Goal: Task Accomplishment & Management: Manage account settings

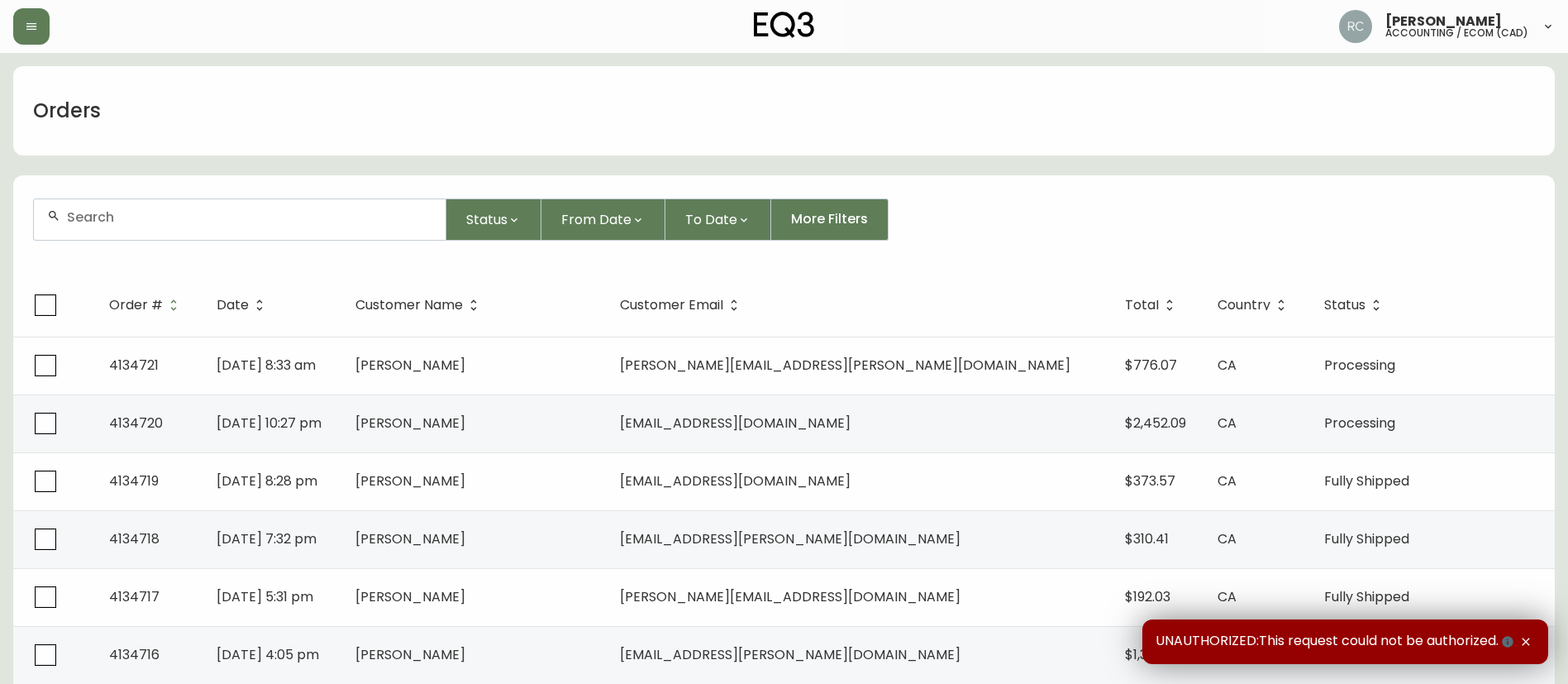
click at [222, 234] on div at bounding box center [239, 219] width 411 height 41
paste input "4134052"
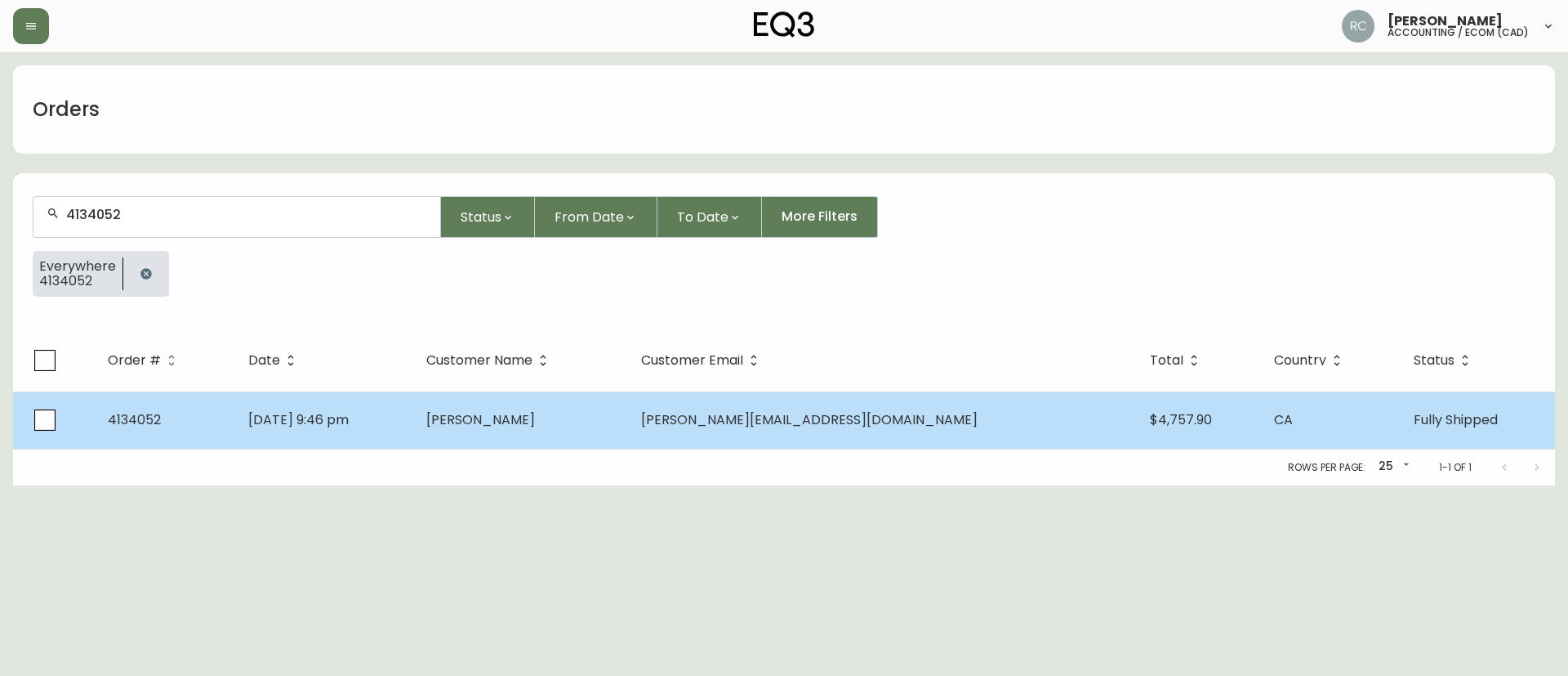
type input "4134052"
click at [412, 416] on td "Jul 08 2025, 9:46 pm" at bounding box center [324, 421] width 177 height 57
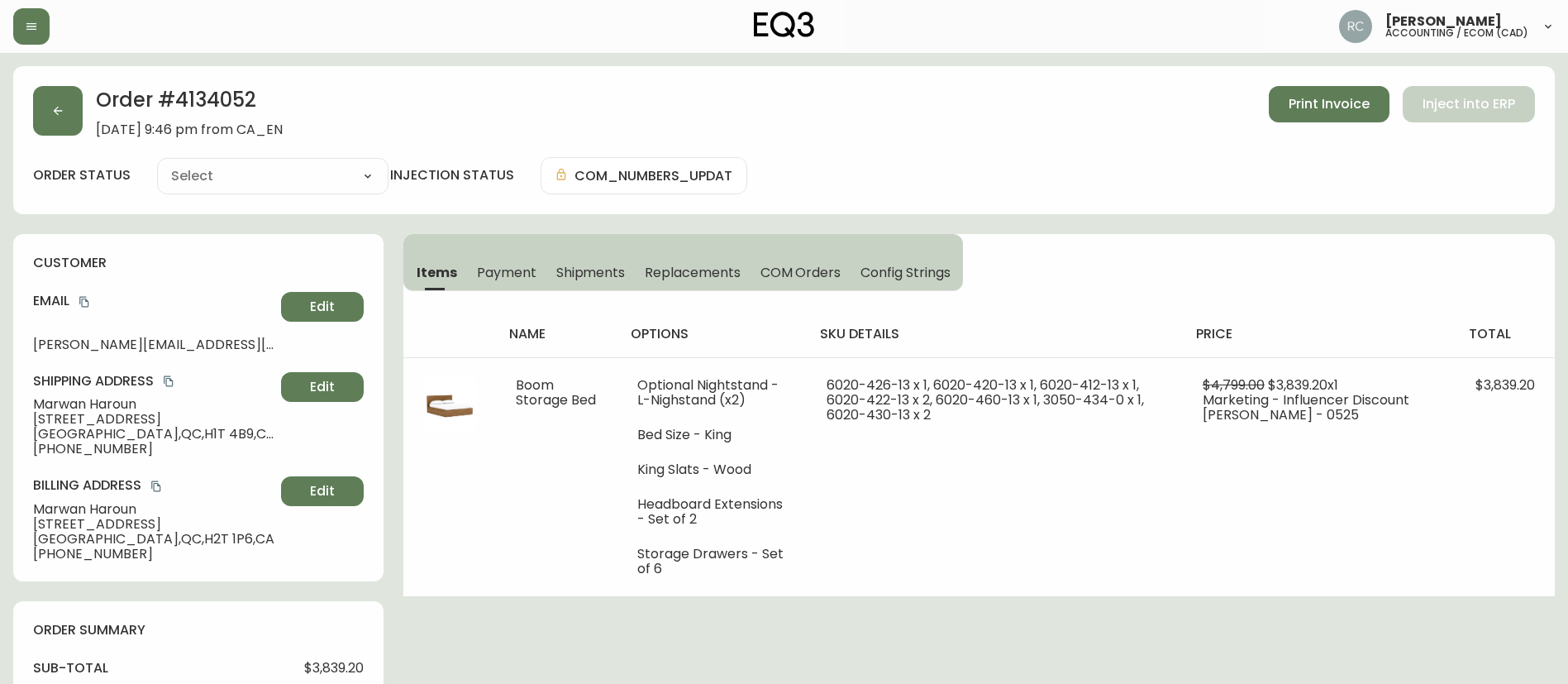
type input "Fully Shipped"
select select "FULLY_SHIPPED"
click at [232, 103] on h2 "Order # 4134052" at bounding box center [189, 104] width 187 height 37
copy h2 "4134052"
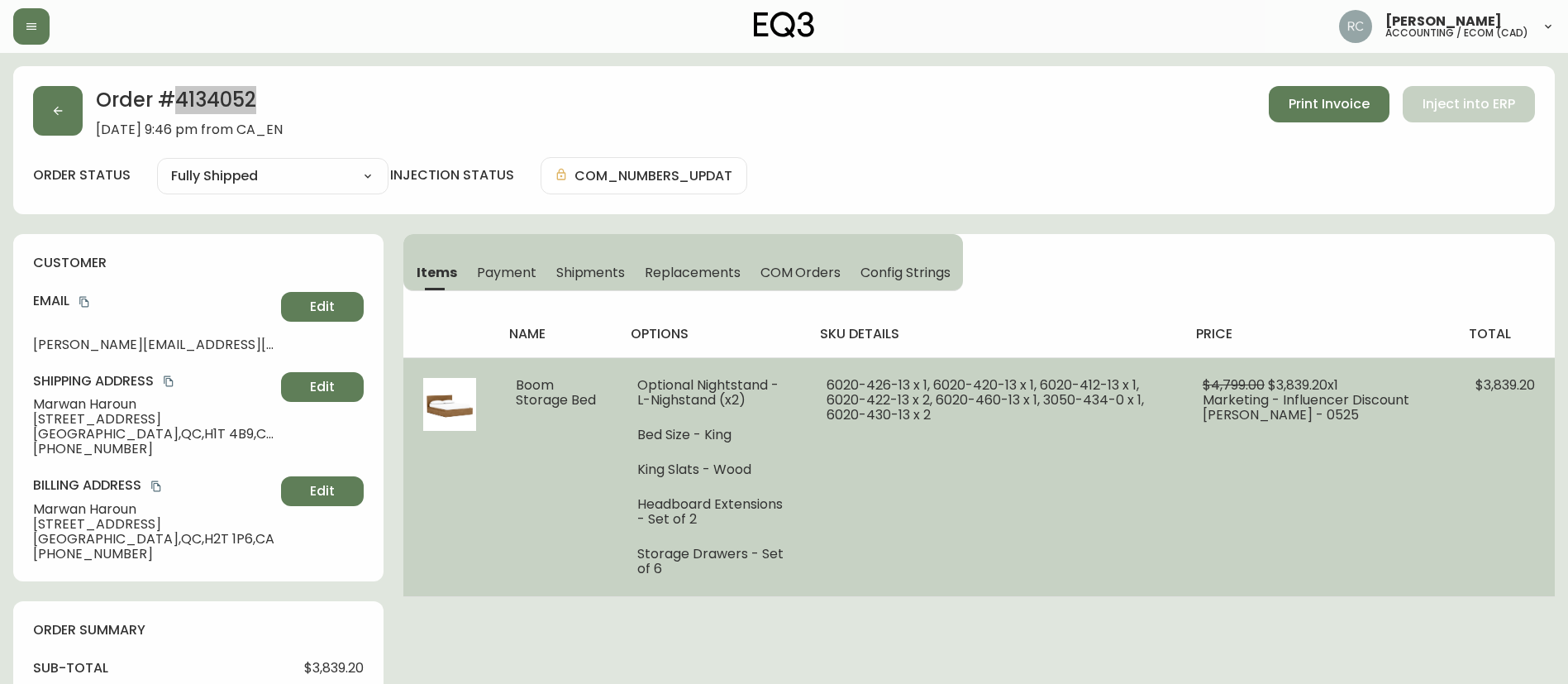
scroll to position [413, 0]
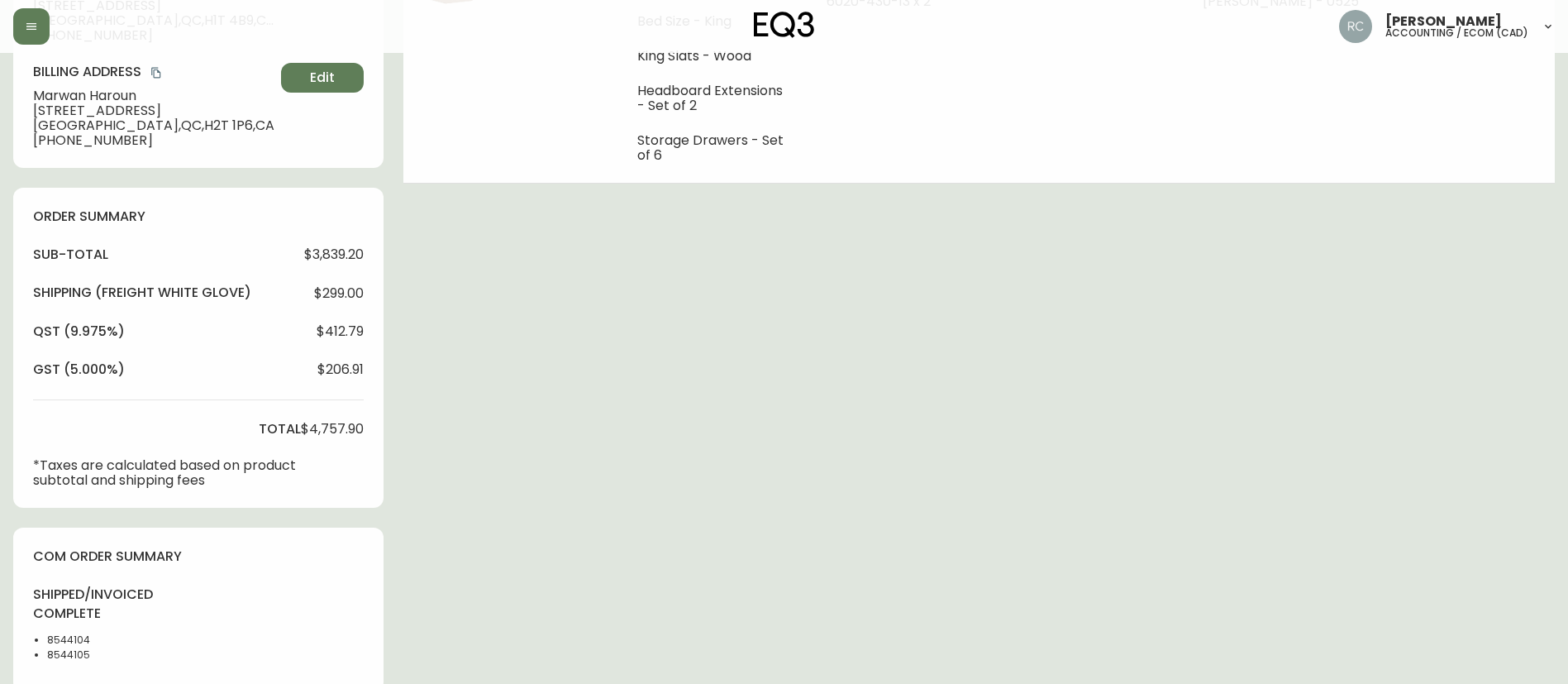
click at [1010, 285] on div "Order # 4134052 July 8, 2025 at 9:46 pm from CA_EN Print Invoice Inject into ER…" at bounding box center [784, 404] width 1541 height 1503
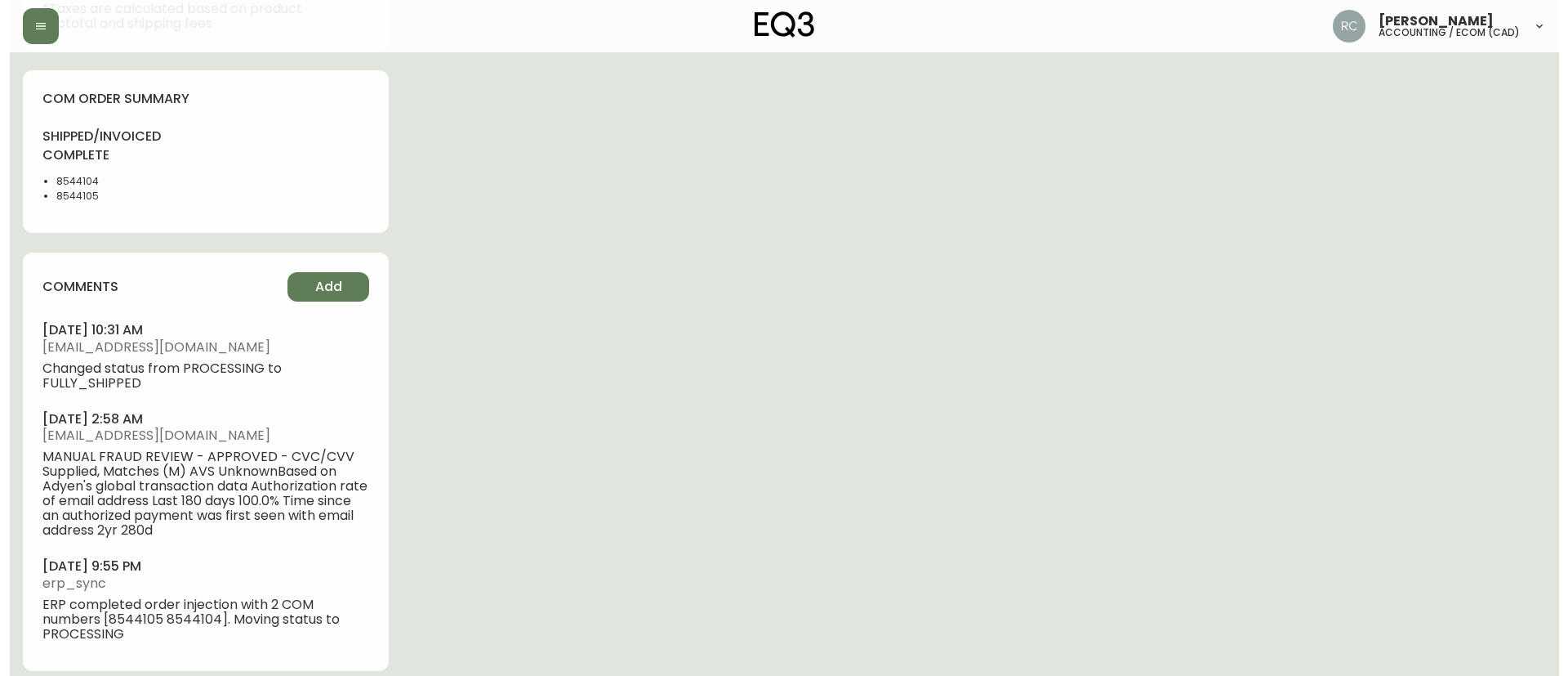
scroll to position [874, 0]
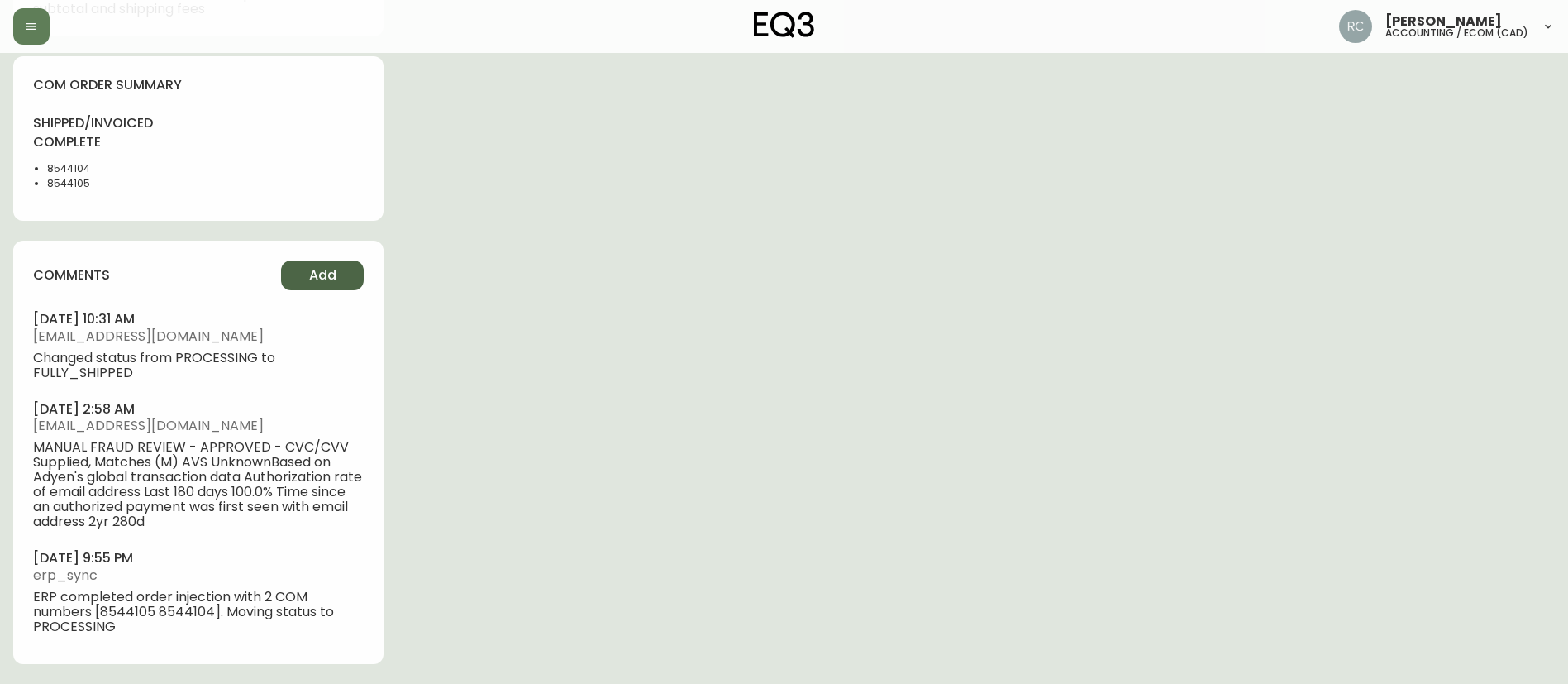
click at [312, 272] on span "Add" at bounding box center [322, 275] width 27 height 18
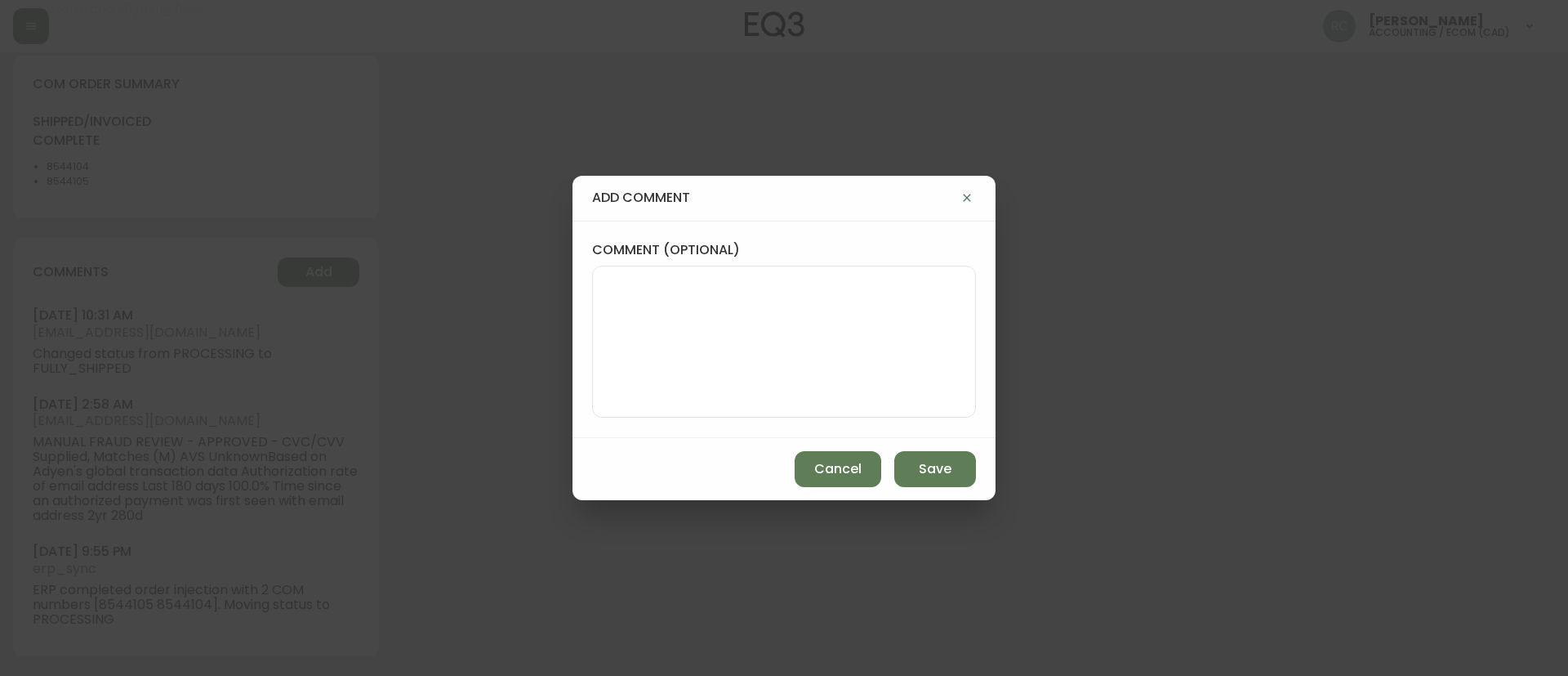
click at [782, 323] on textarea "comment (optional)" at bounding box center [784, 341] width 356 height 131
paste textarea "ECOM PPA/ADJUSTMENT (COMP TO KEEP) AS STORE CREDIT PPA# 1161918361 TICKET# 8153…"
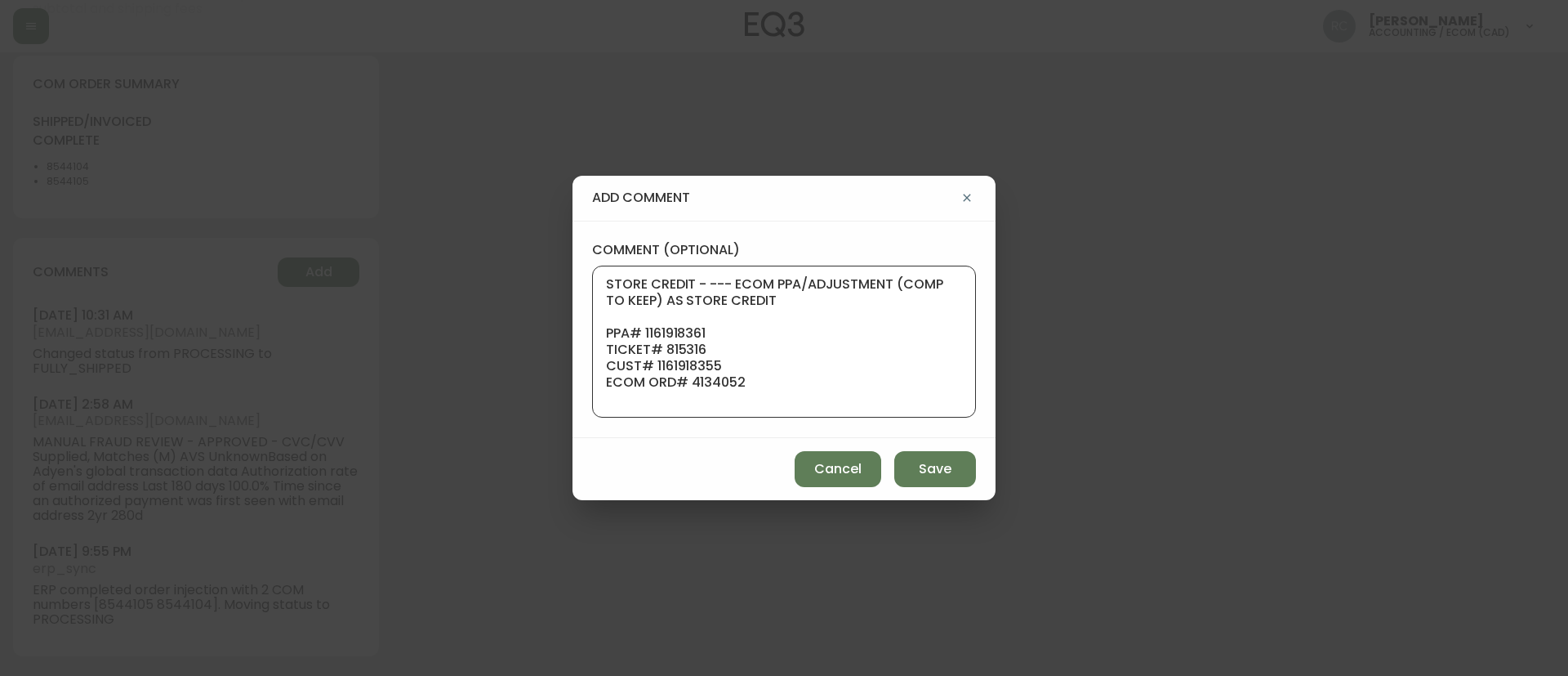
scroll to position [229, 0]
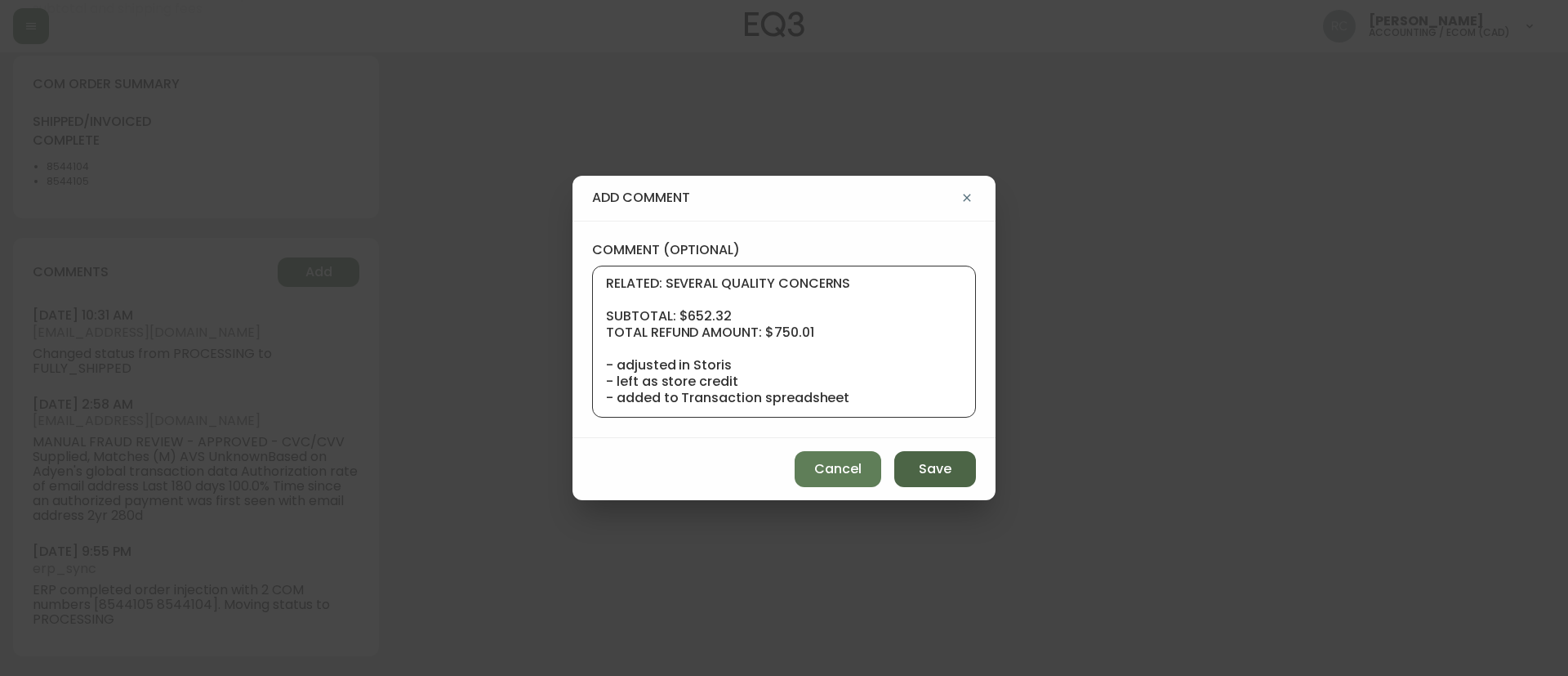
type textarea "STORE CREDIT - --- ECOM PPA/ADJUSTMENT (COMP TO KEEP) AS STORE CREDIT PPA# 1161…"
click at [933, 465] on span "Save" at bounding box center [935, 469] width 33 height 18
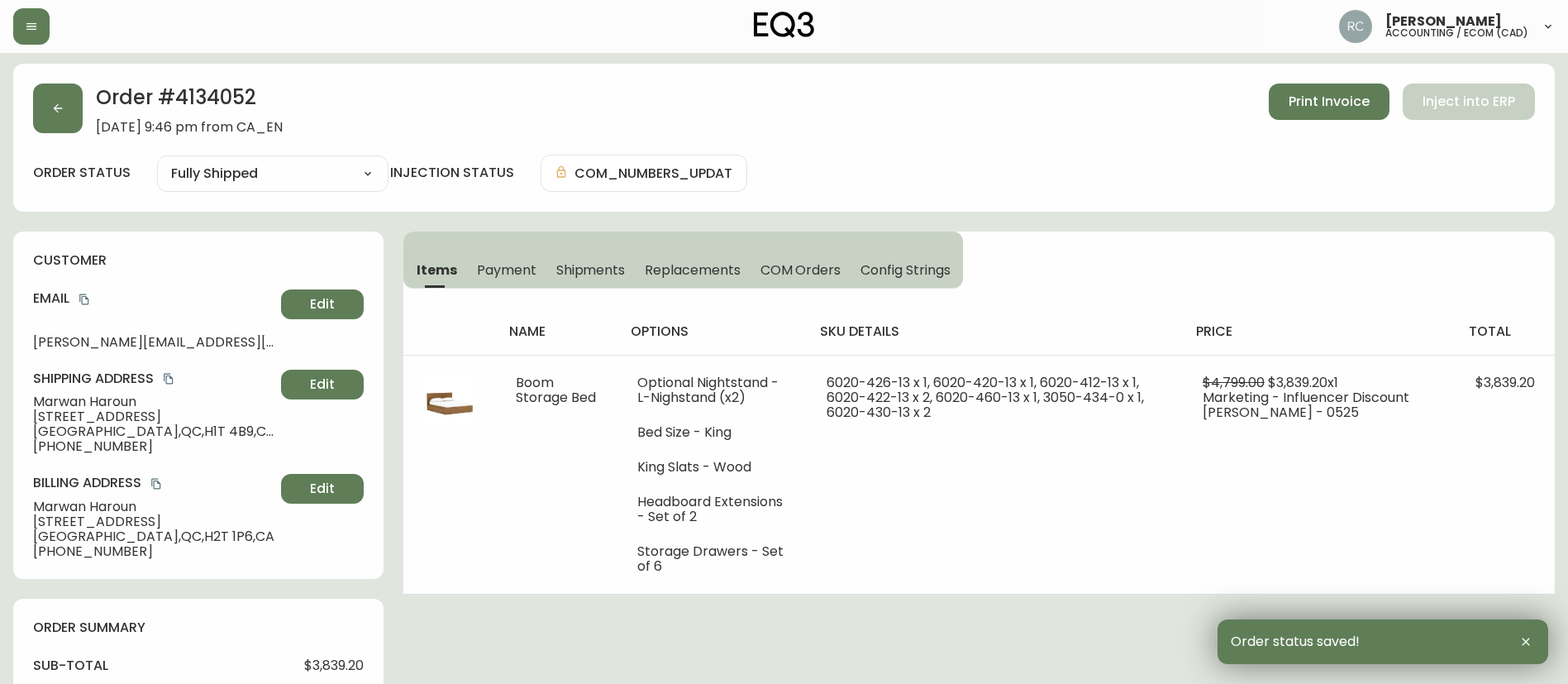
scroll to position [0, 0]
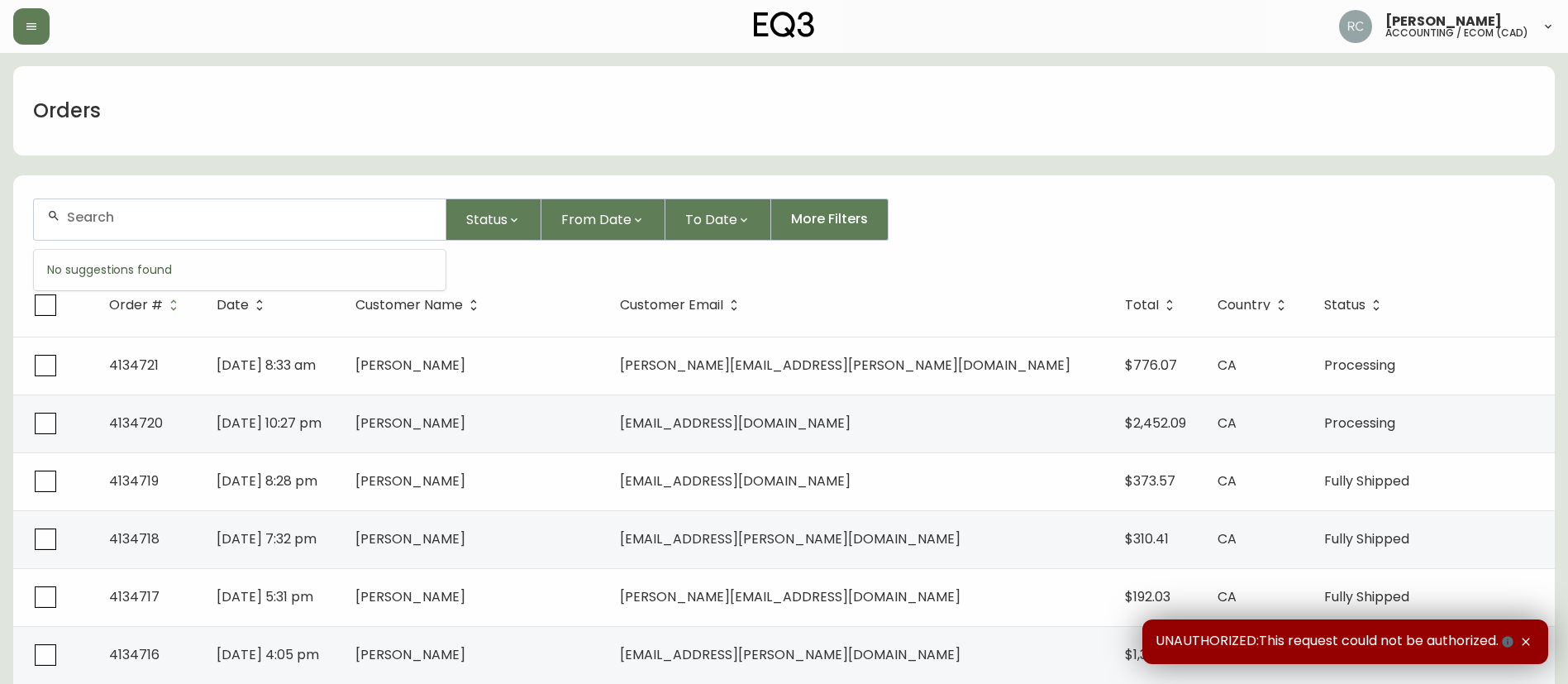
click at [329, 222] on input "text" at bounding box center [250, 217] width 366 height 16
paste input "8558260"
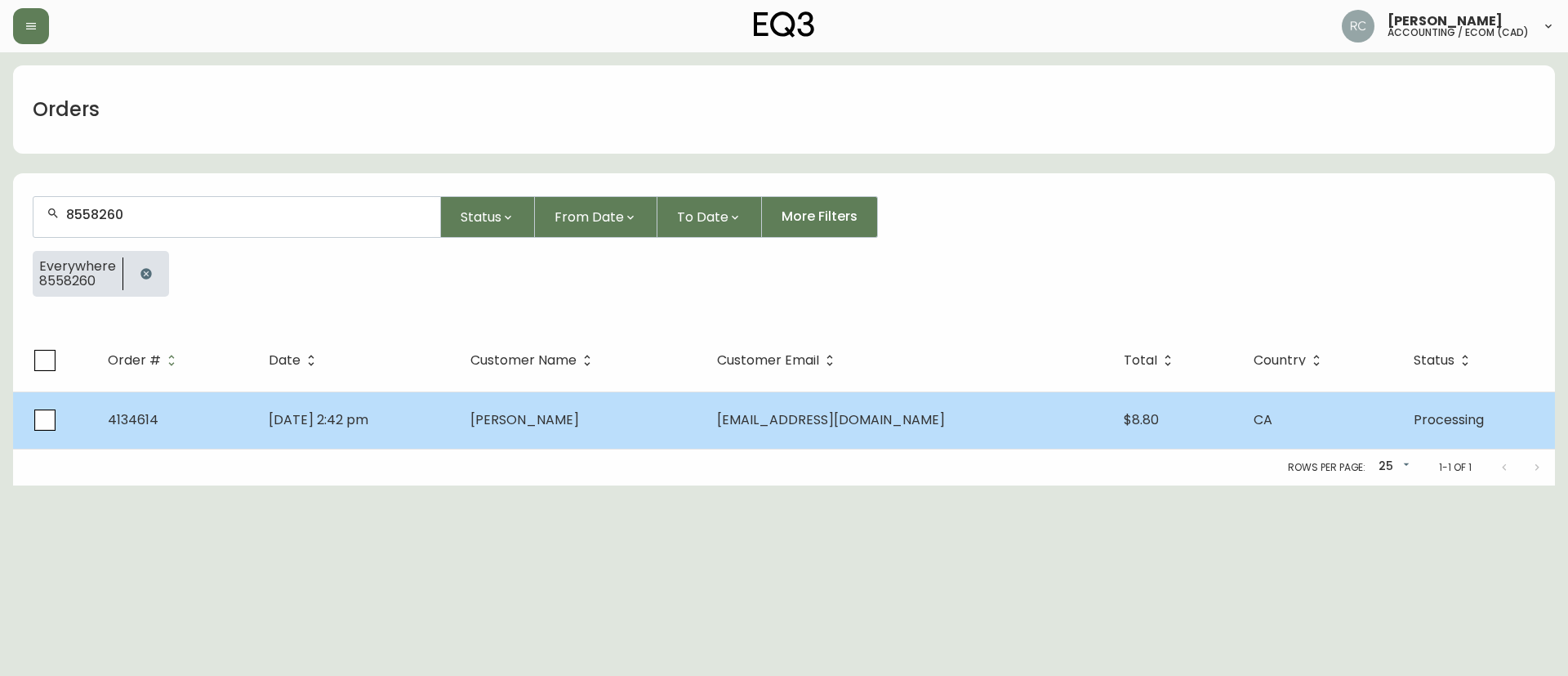
type input "8558260"
click at [452, 422] on td "Aug 11 2025, 2:42 pm" at bounding box center [356, 421] width 202 height 57
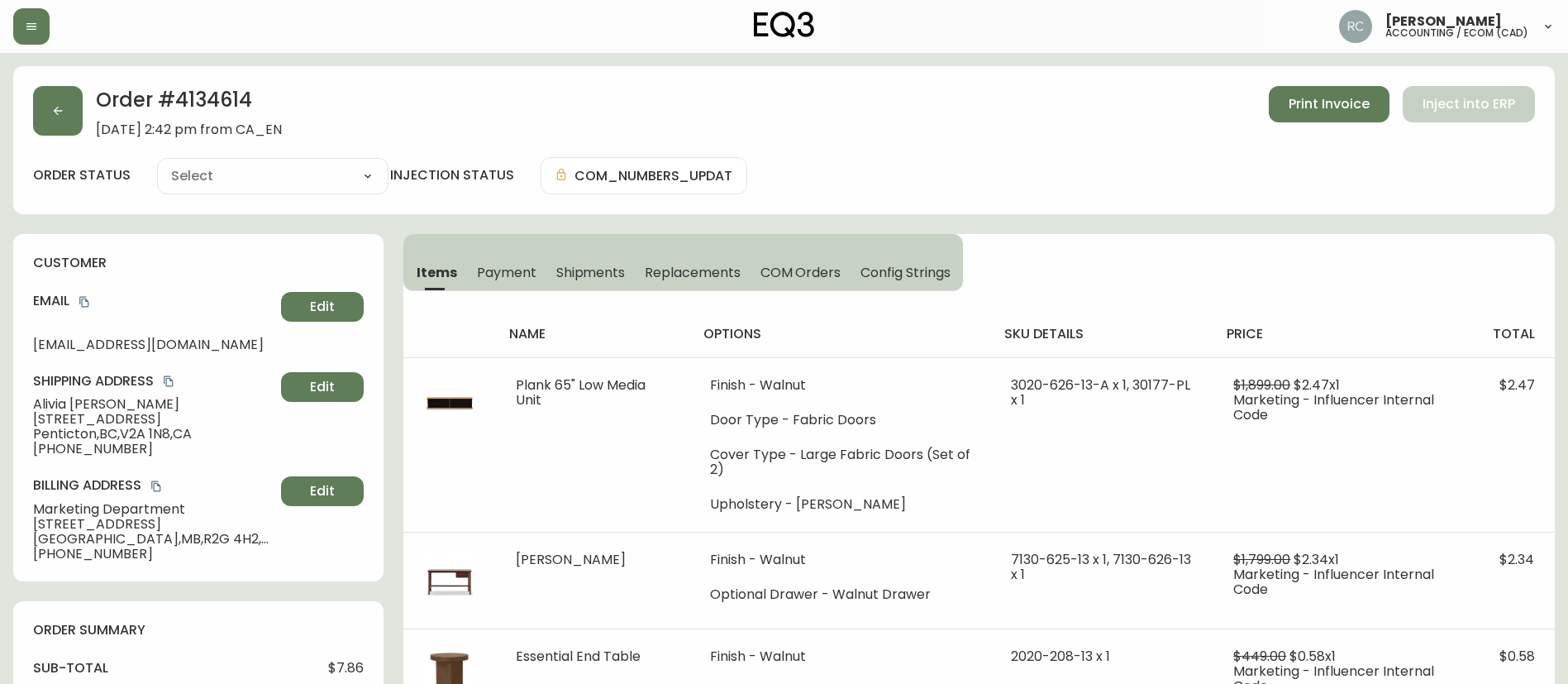
type input "Processing"
select select "PROCESSING"
click at [50, 401] on span "Alivia Mckenzie" at bounding box center [154, 405] width 241 height 15
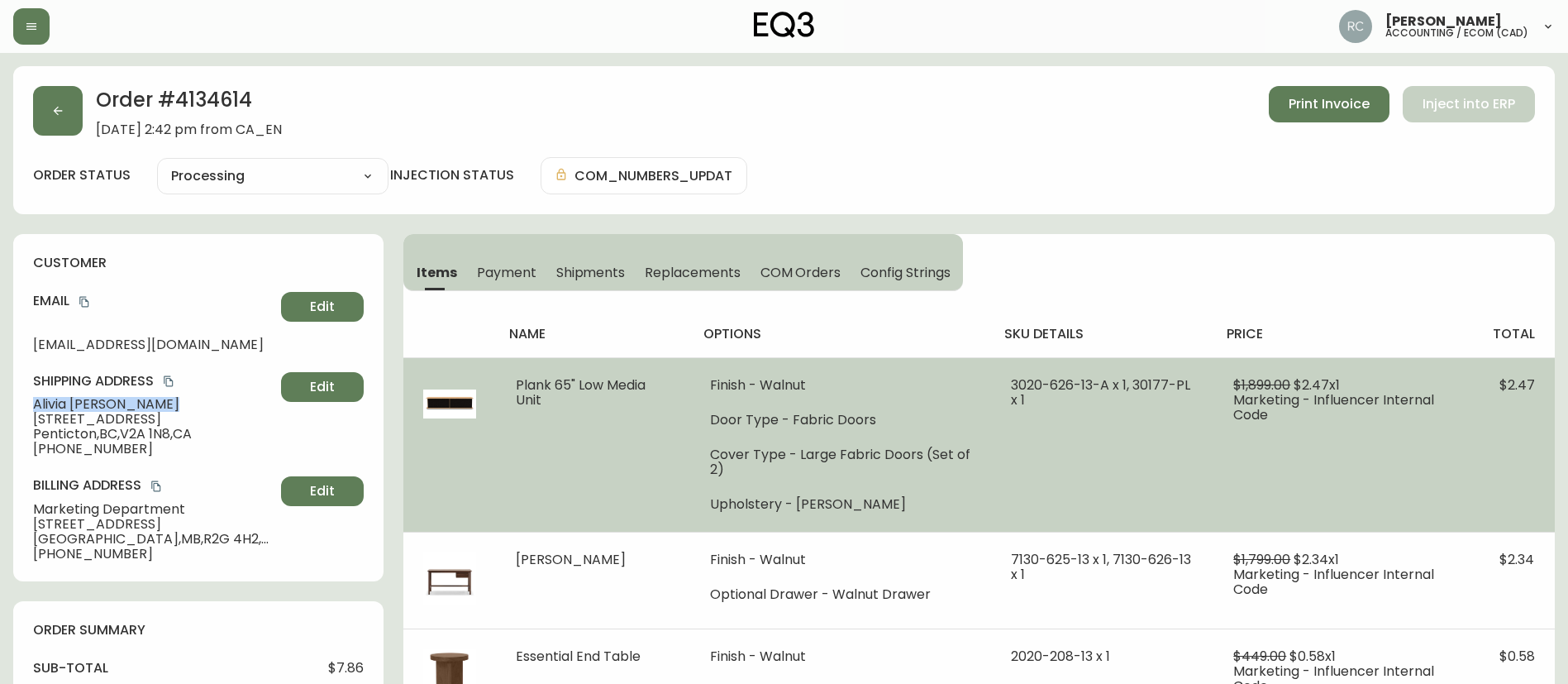
copy span "Alivia Mckenzie"
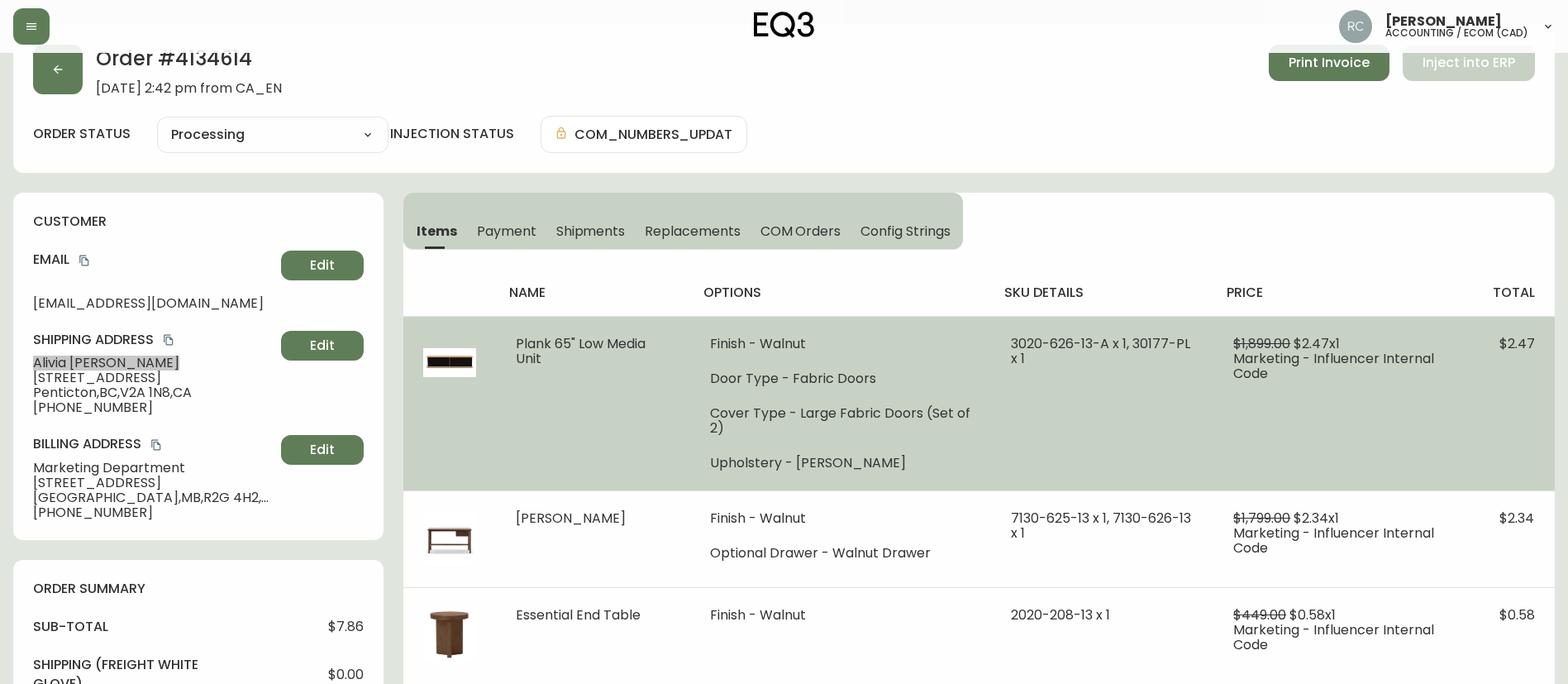
scroll to position [82, 0]
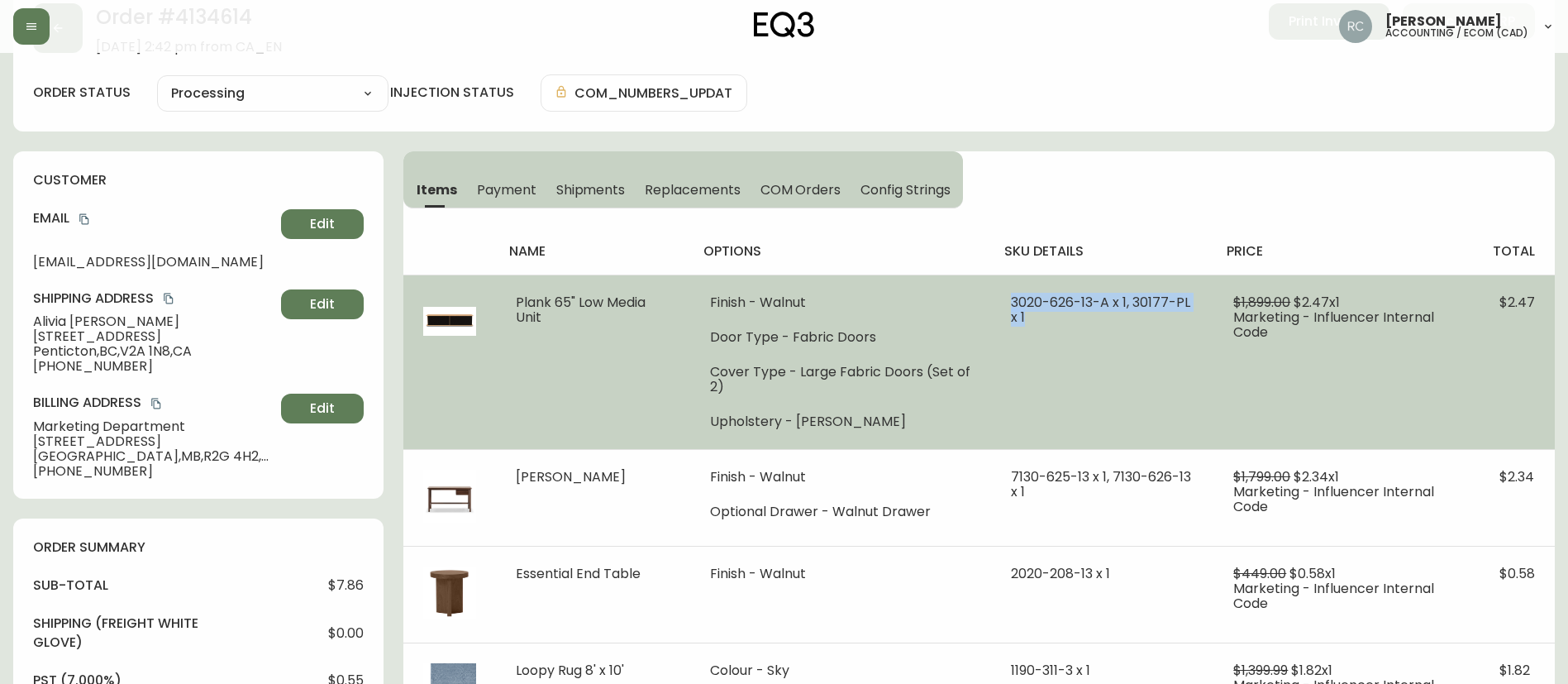
drag, startPoint x: 1052, startPoint y: 323, endPoint x: 1005, endPoint y: 300, distance: 52.3
click at [1005, 300] on td "3020-626-13-A x 1, 30177-PL x 1" at bounding box center [1103, 362] width 223 height 175
copy span "3020-626-13-A x 1, 30177-PL x 1"
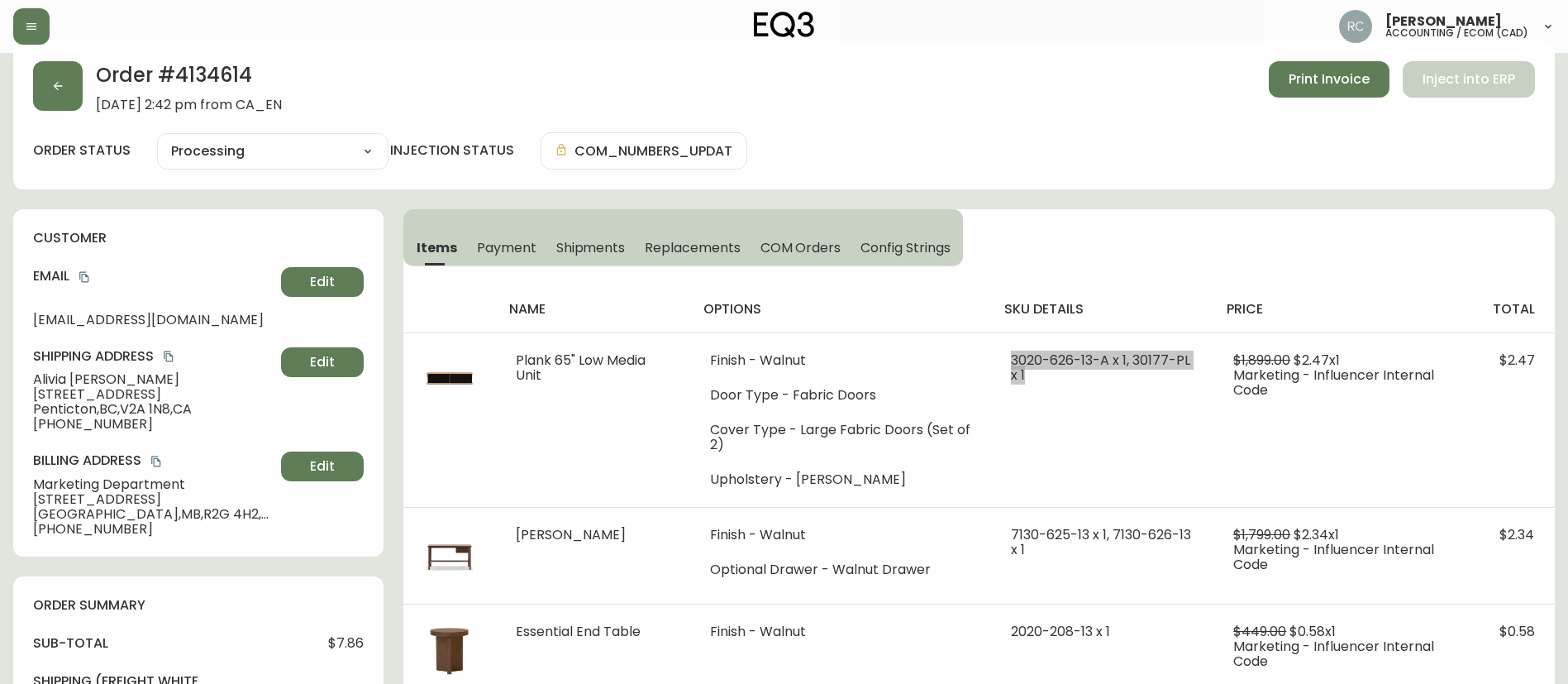
scroll to position [0, 0]
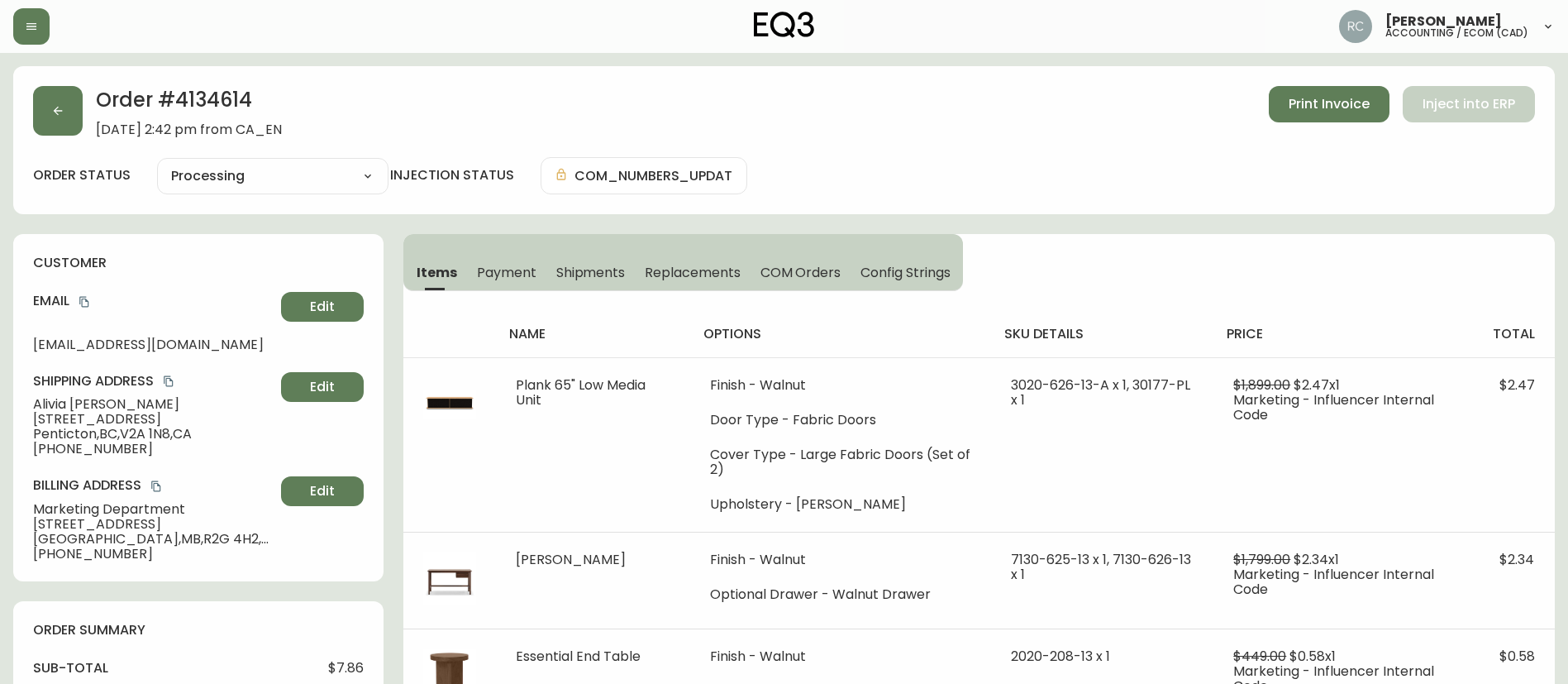
click at [214, 108] on h2 "Order # 4134614" at bounding box center [189, 104] width 186 height 37
drag, startPoint x: 214, startPoint y: 108, endPoint x: 9, endPoint y: 178, distance: 216.6
click at [214, 108] on h2 "Order # 4134614" at bounding box center [189, 104] width 186 height 37
copy h2 "4134614"
click at [995, 181] on div "order status Processing Cancelled Fully Shipped Processing Partially Shipped in…" at bounding box center [784, 175] width 1502 height 37
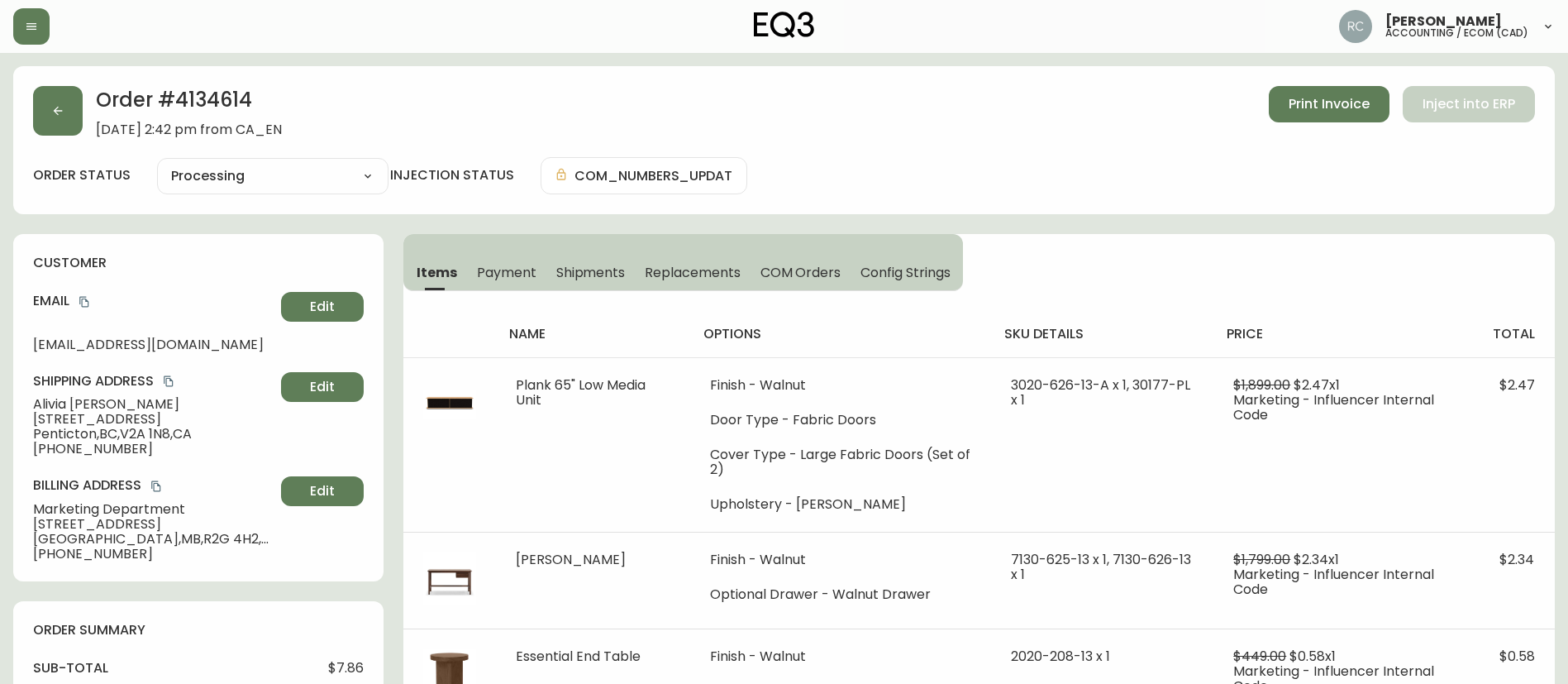
click at [557, 90] on div "Order # 4134614 August 11, 2025 at 2:42 pm from CA_EN Print Invoice Inject into…" at bounding box center [784, 111] width 1502 height 52
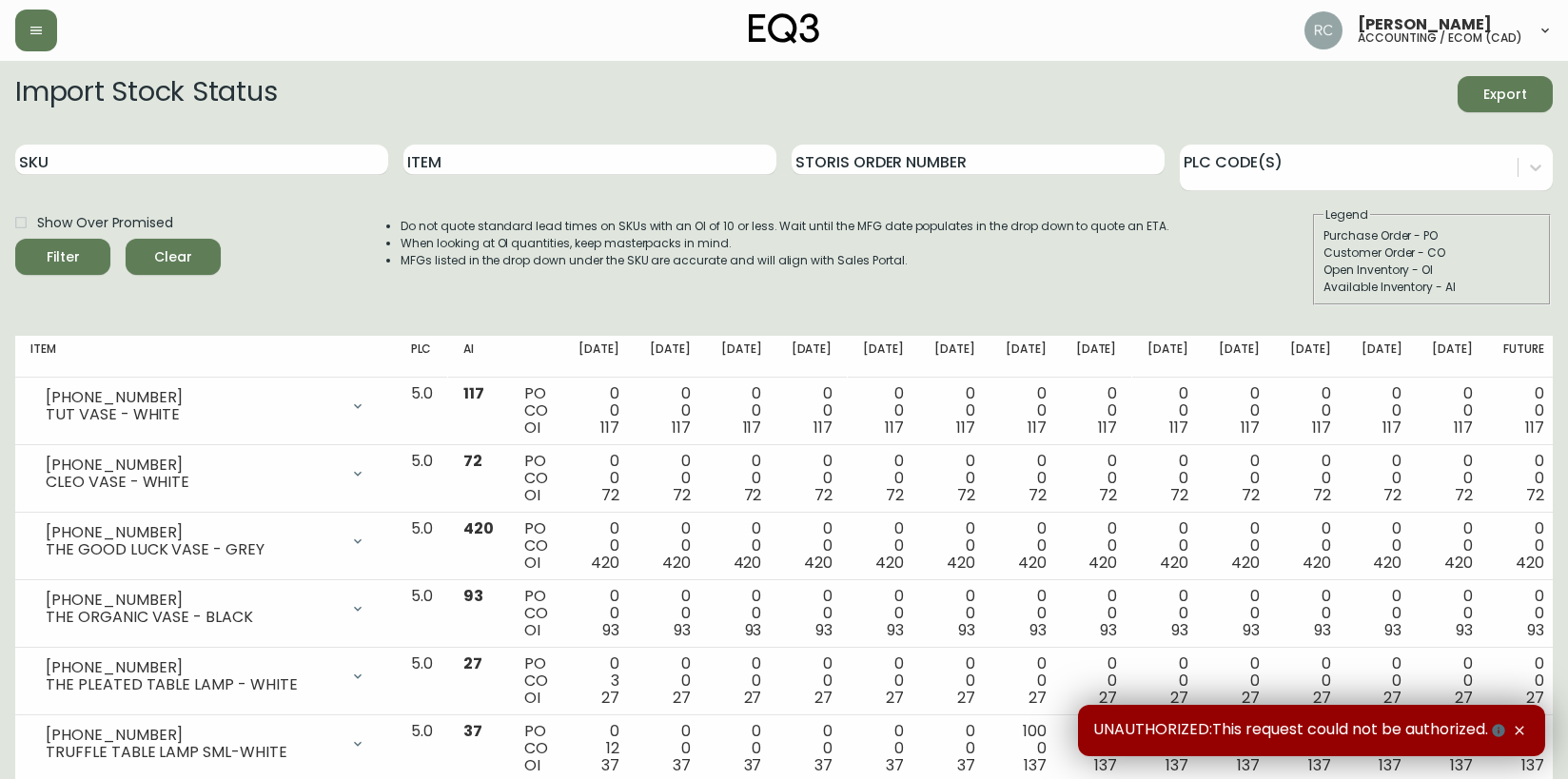
click at [456, 142] on div "Item" at bounding box center [590, 160] width 373 height 62
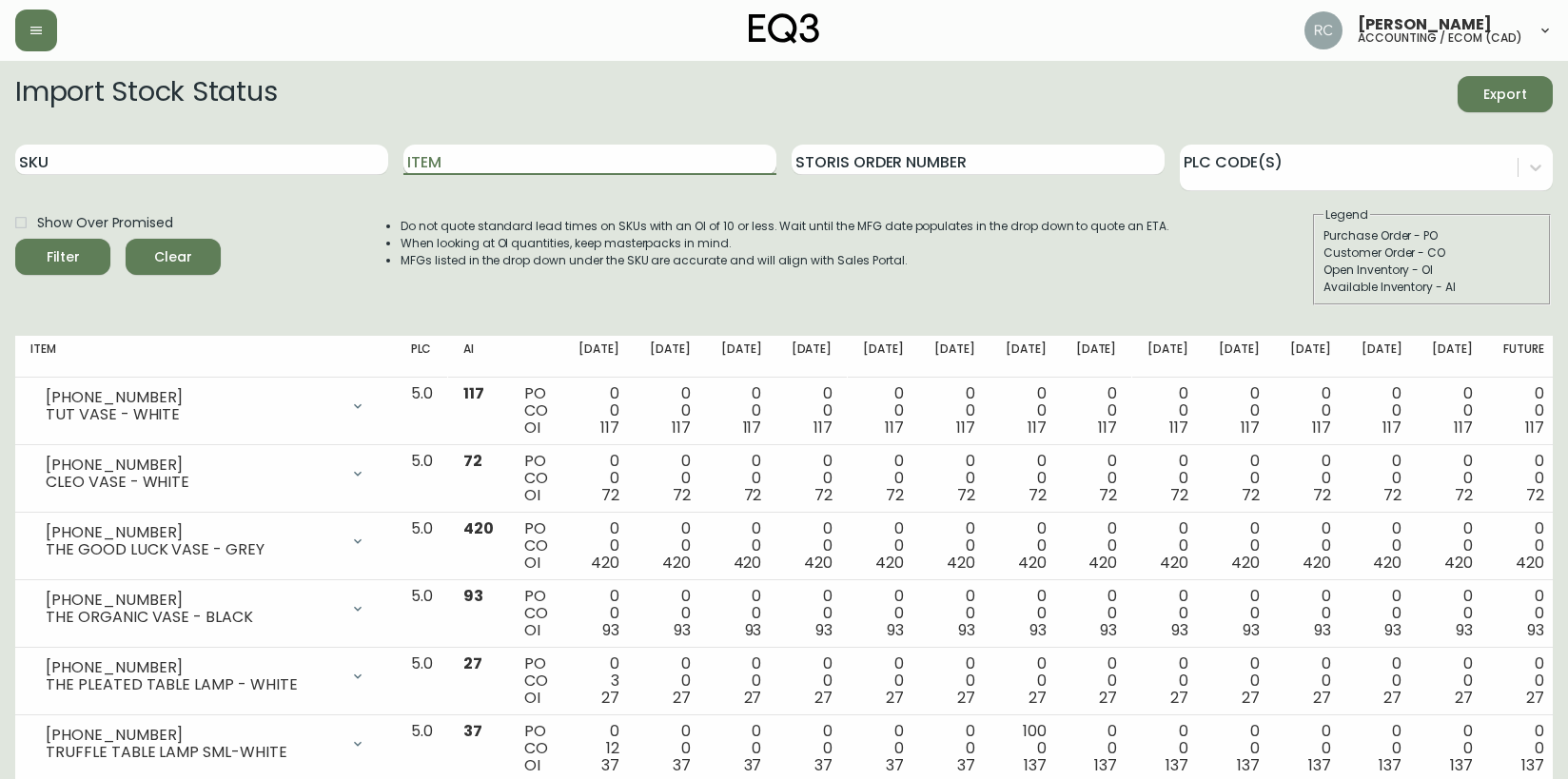
click at [449, 152] on input "Item" at bounding box center [590, 160] width 373 height 31
click at [269, 142] on div "SKU" at bounding box center [202, 160] width 373 height 62
click at [323, 183] on div "SKU" at bounding box center [202, 160] width 373 height 62
click at [326, 162] on input "SKU" at bounding box center [202, 160] width 373 height 31
paste input "3020-625-13-A"
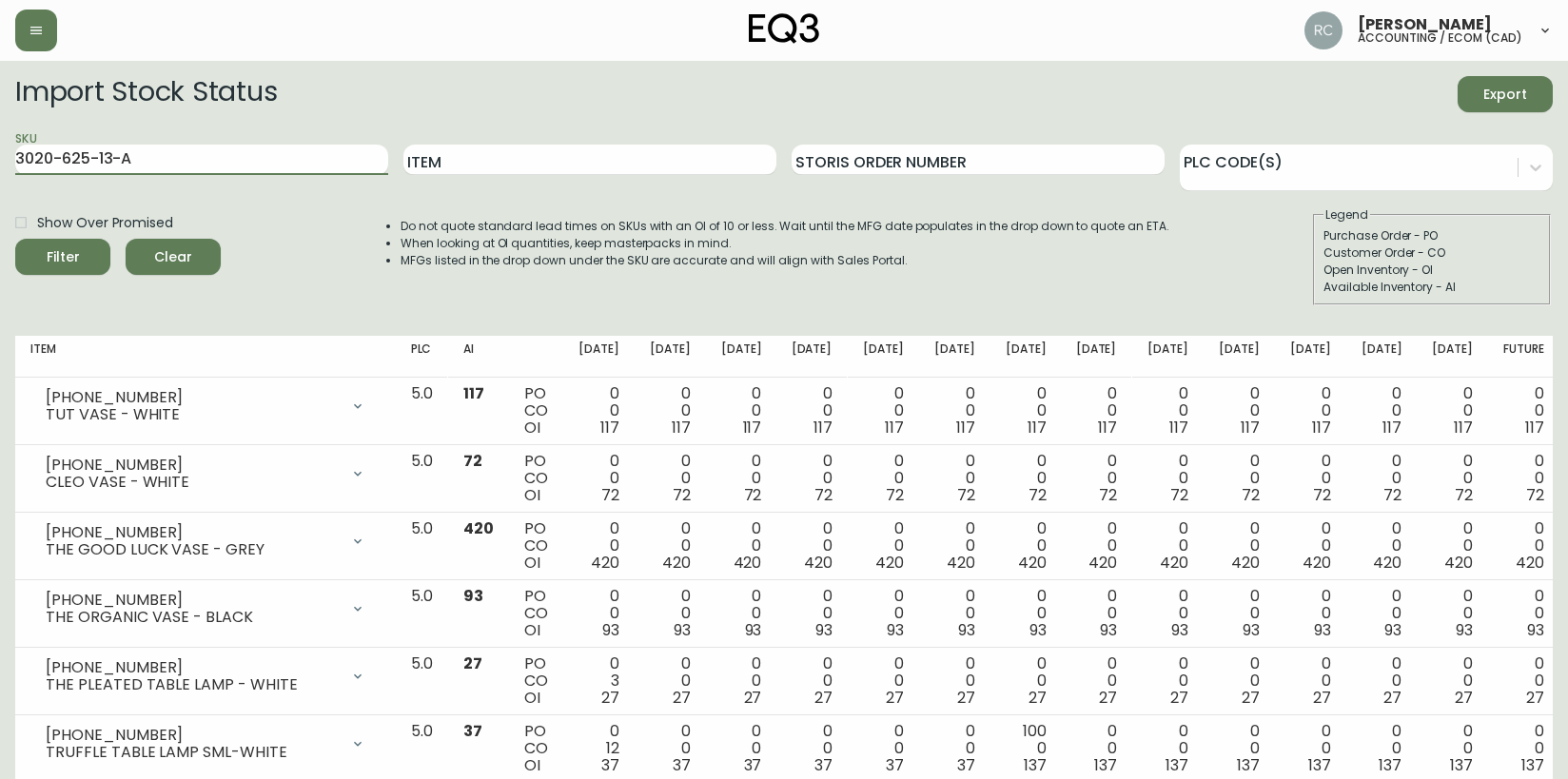
click at [15, 239] on button "Filter" at bounding box center [62, 257] width 95 height 36
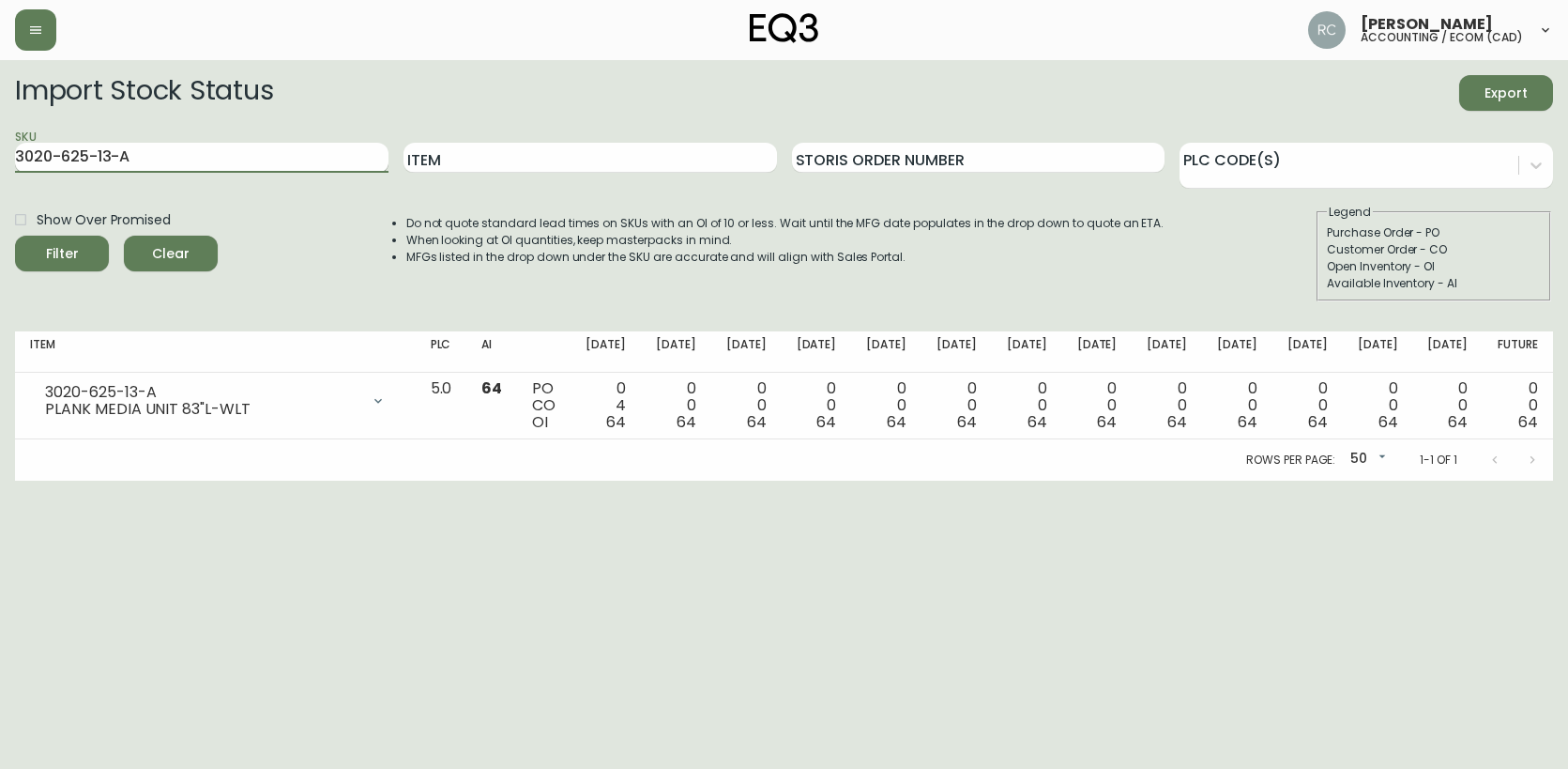
click at [191, 156] on input "3020-625-13-A" at bounding box center [202, 158] width 374 height 30
paste input "30-13-B"
type input "3020-630-13-B"
click at [15, 236] on button "Filter" at bounding box center [61, 254] width 93 height 36
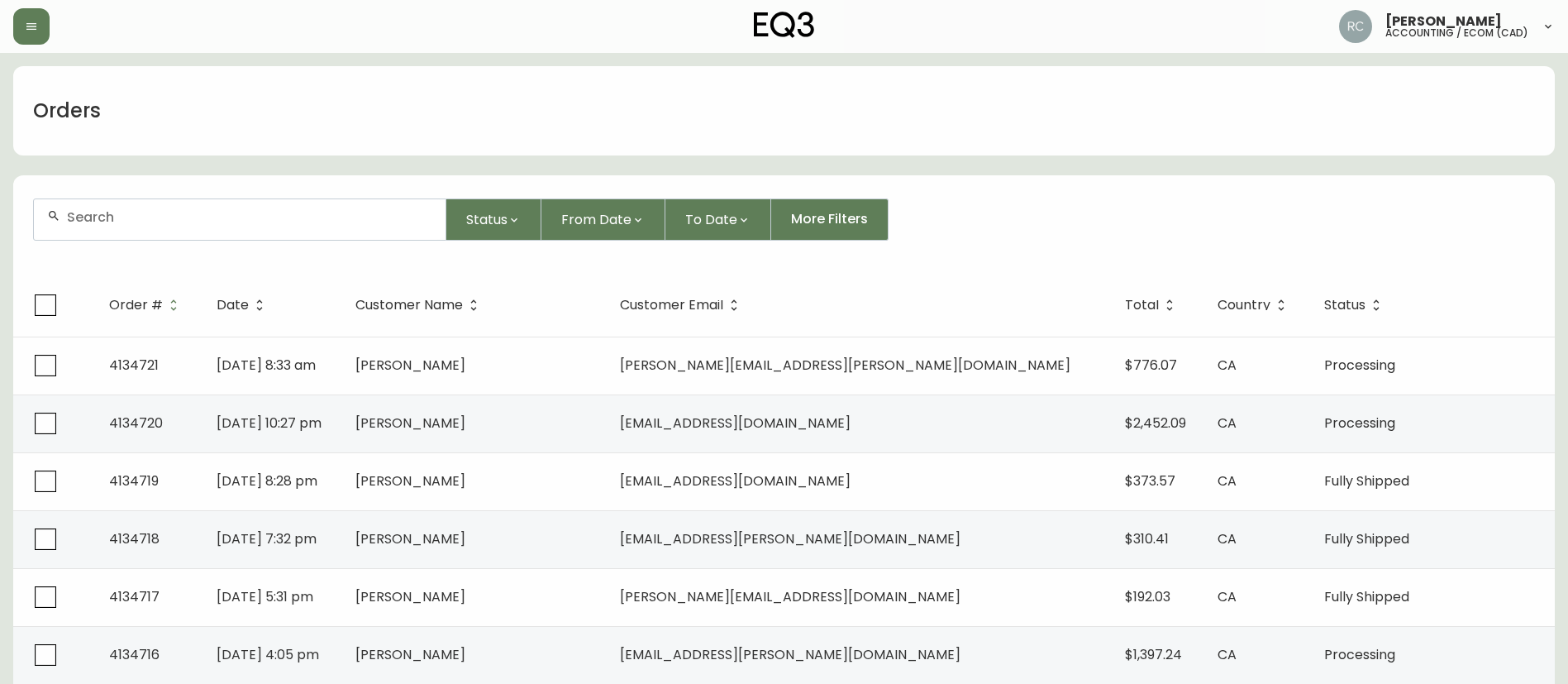
click at [1096, 152] on div "Orders" at bounding box center [784, 111] width 1541 height 89
